Goal: Browse casually: Explore the website without a specific task or goal

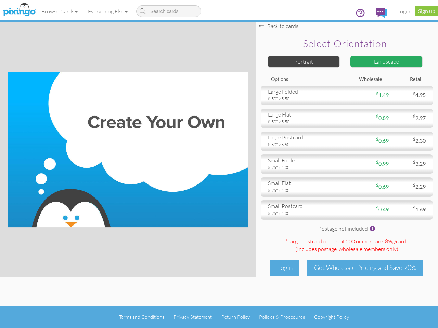
click at [219, 164] on img at bounding box center [128, 149] width 240 height 155
click at [60, 11] on link "Browse Cards" at bounding box center [59, 11] width 47 height 17
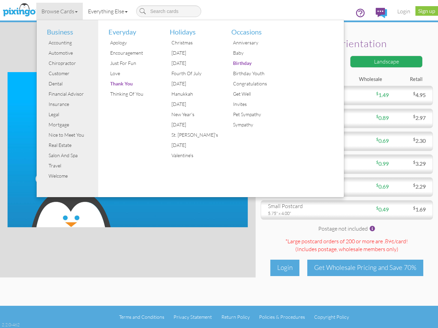
click at [109, 11] on link "Everything Else" at bounding box center [108, 11] width 50 height 17
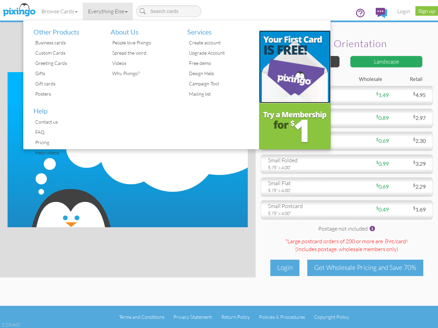
click at [304, 62] on img at bounding box center [295, 66] width 72 height 73
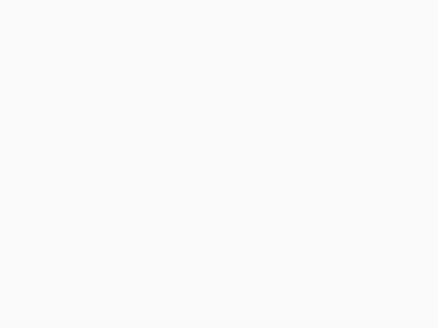
click at [386, 62] on body at bounding box center [219, 164] width 438 height 328
click at [347, 95] on body at bounding box center [219, 164] width 438 height 328
click at [347, 118] on body at bounding box center [219, 164] width 438 height 328
click at [347, 141] on body at bounding box center [219, 164] width 438 height 328
click at [347, 164] on body at bounding box center [219, 164] width 438 height 328
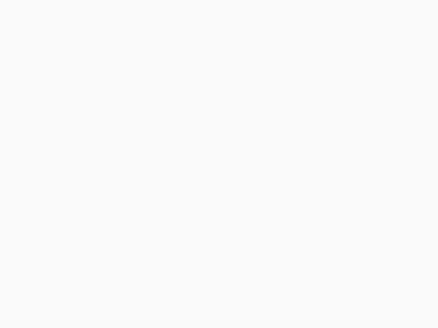
click at [347, 187] on body at bounding box center [219, 164] width 438 height 328
